Goal: Task Accomplishment & Management: Use online tool/utility

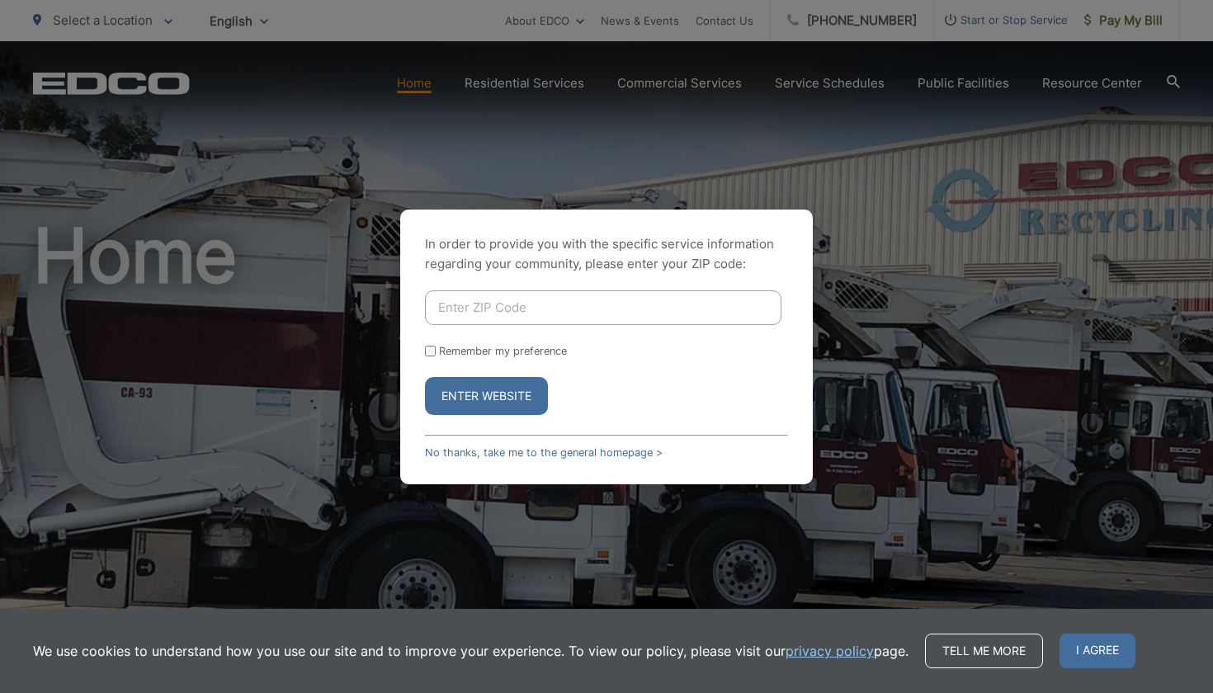
click at [457, 306] on input "Enter ZIP Code" at bounding box center [603, 307] width 356 height 35
type input "92082"
click at [432, 351] on input "Remember my preference" at bounding box center [430, 351] width 11 height 11
checkbox input "true"
click at [462, 388] on button "Enter Website" at bounding box center [486, 396] width 123 height 38
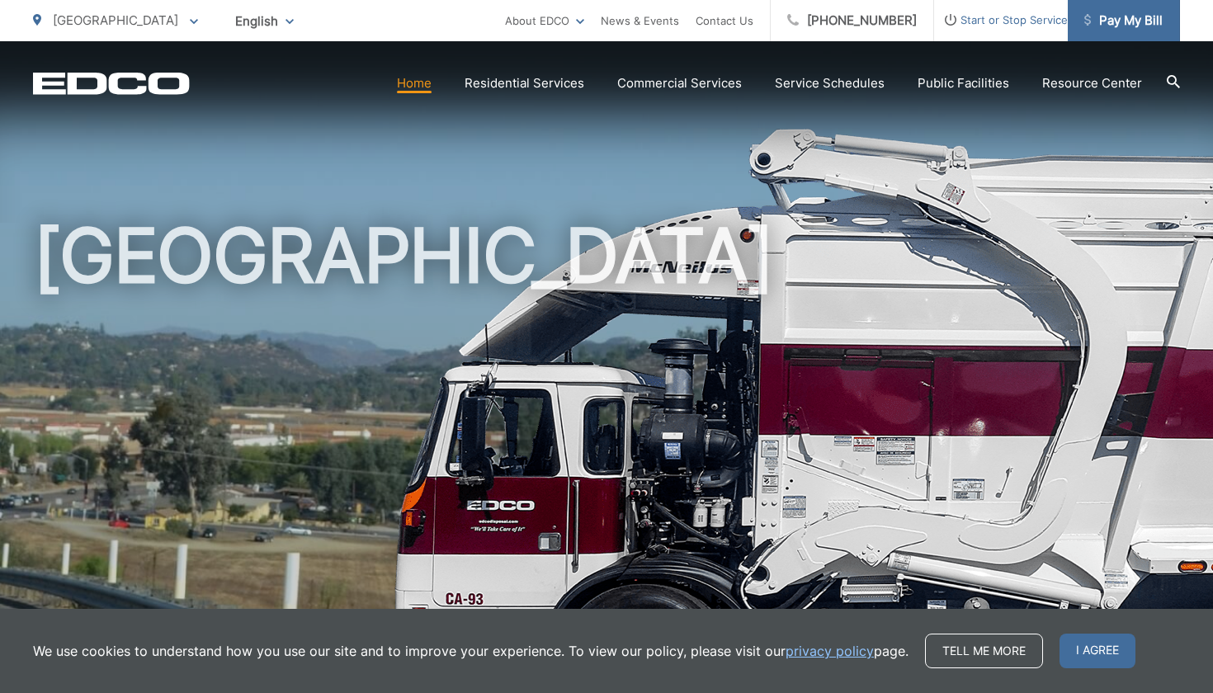
click at [1147, 18] on span "Pay My Bill" at bounding box center [1123, 21] width 78 height 20
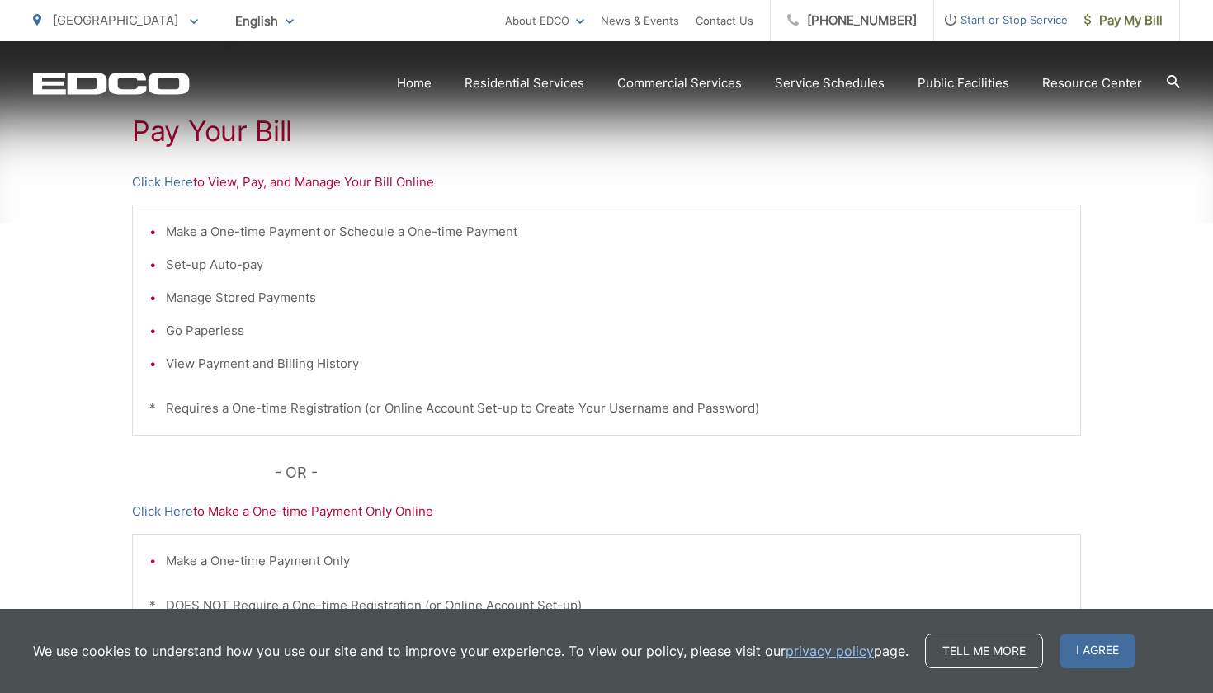
scroll to position [317, 0]
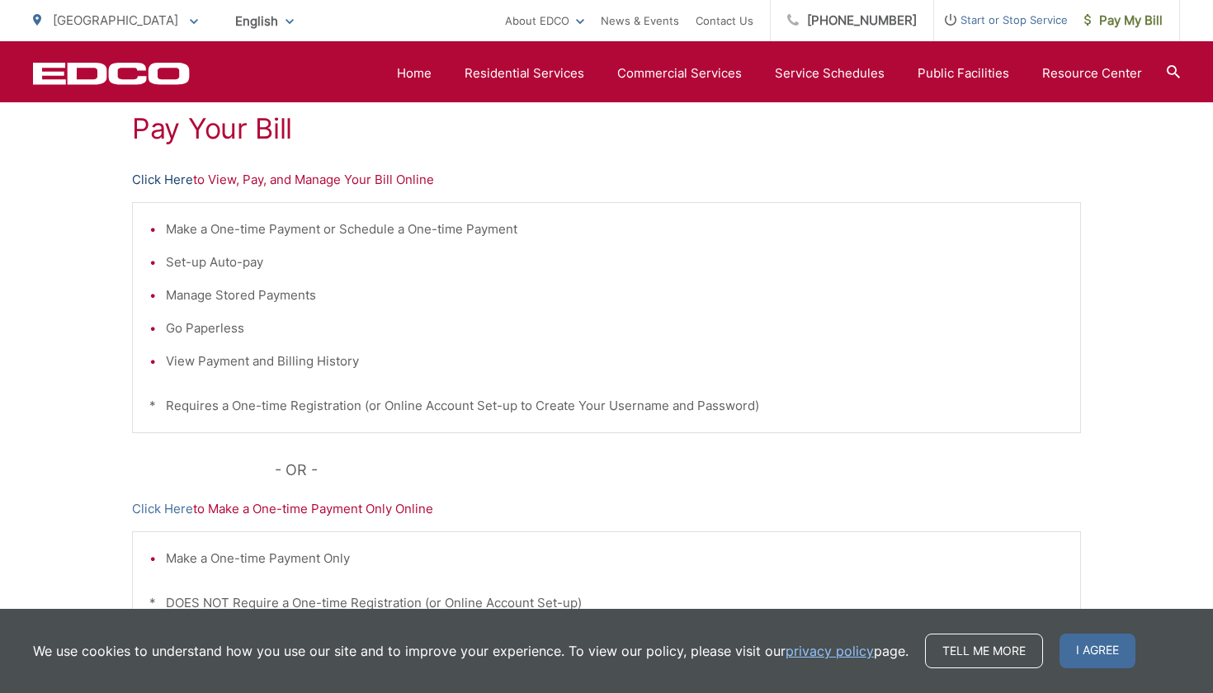
click at [166, 184] on link "Click Here" at bounding box center [162, 180] width 61 height 20
